Goal: Information Seeking & Learning: Understand process/instructions

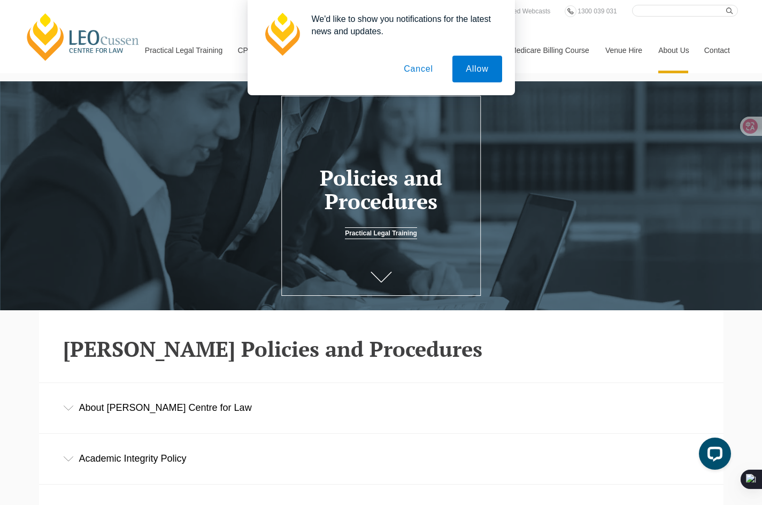
click at [170, 409] on div "About [PERSON_NAME] Centre for Law" at bounding box center [381, 408] width 684 height 50
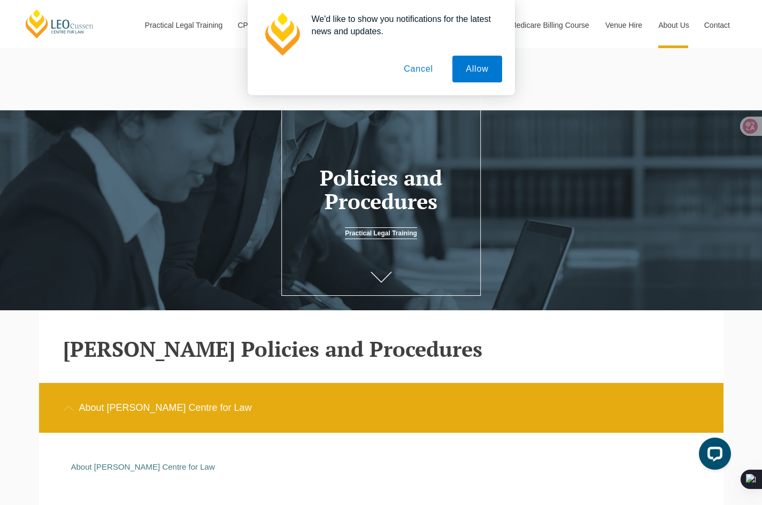
scroll to position [178, 0]
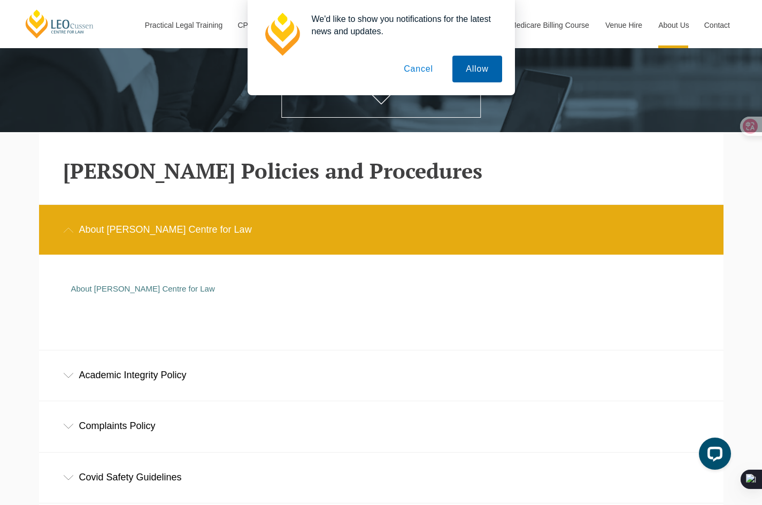
click at [484, 58] on button "Allow" at bounding box center [476, 69] width 49 height 27
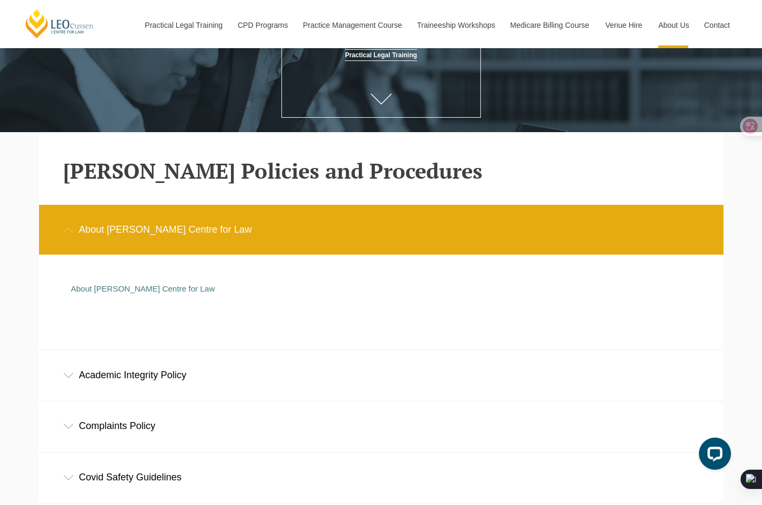
scroll to position [356, 0]
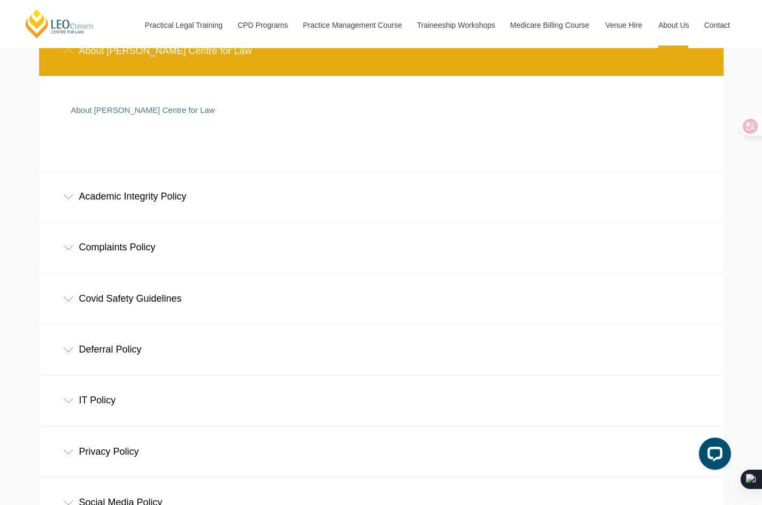
click at [115, 350] on div "Deferral Policy" at bounding box center [381, 349] width 684 height 50
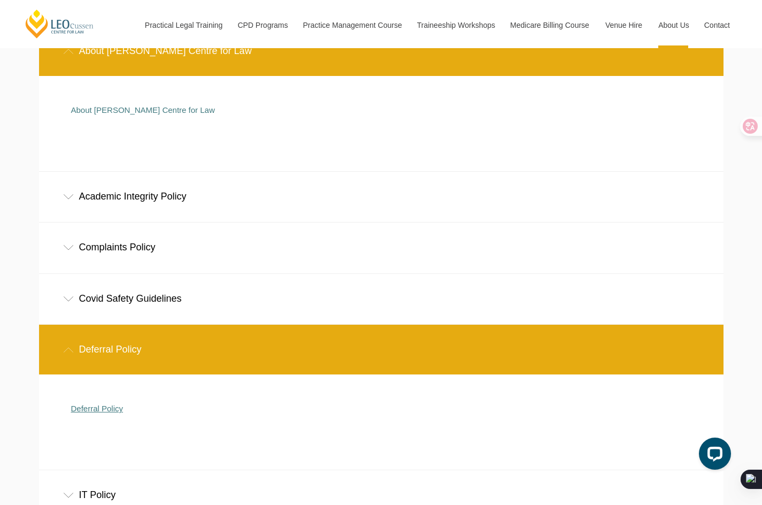
click at [93, 407] on link "Deferral Policy" at bounding box center [97, 408] width 52 height 9
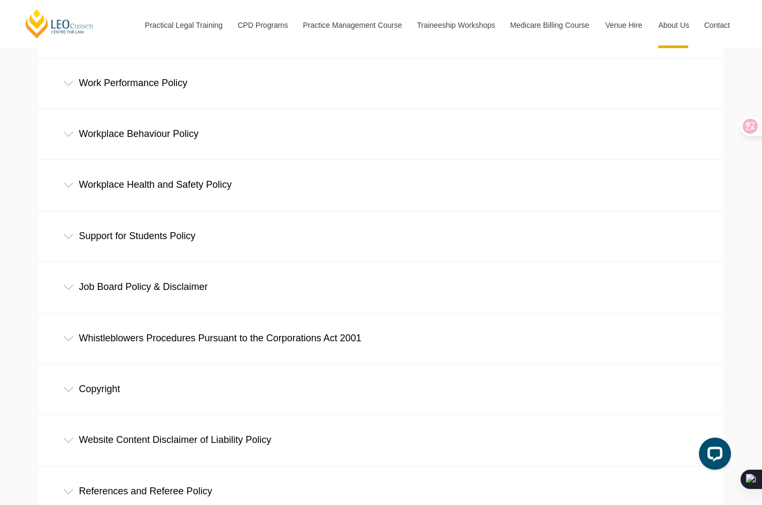
scroll to position [594, 0]
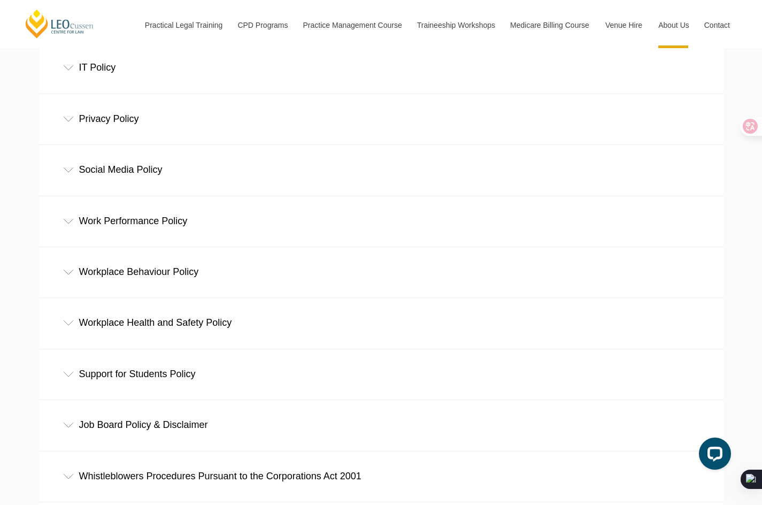
click at [122, 378] on div "Support for Students Policy" at bounding box center [381, 374] width 684 height 50
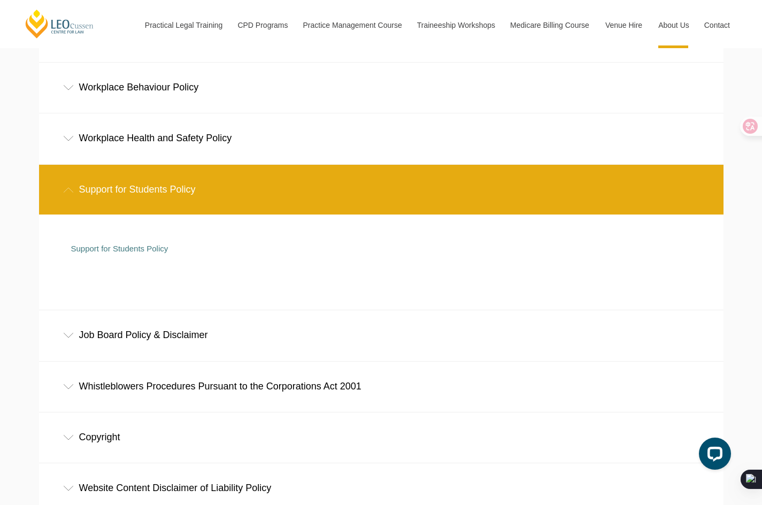
scroll to position [951, 0]
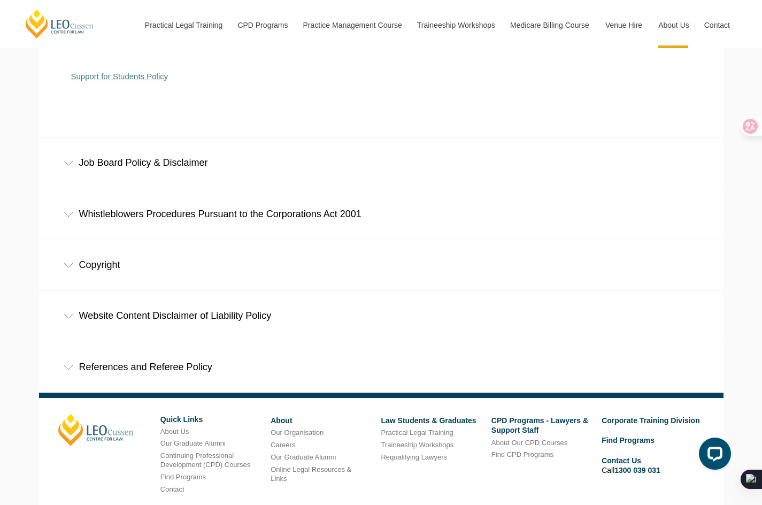
click at [123, 81] on link "Support for Students Policy" at bounding box center [119, 76] width 97 height 9
